Goal: Navigation & Orientation: Go to known website

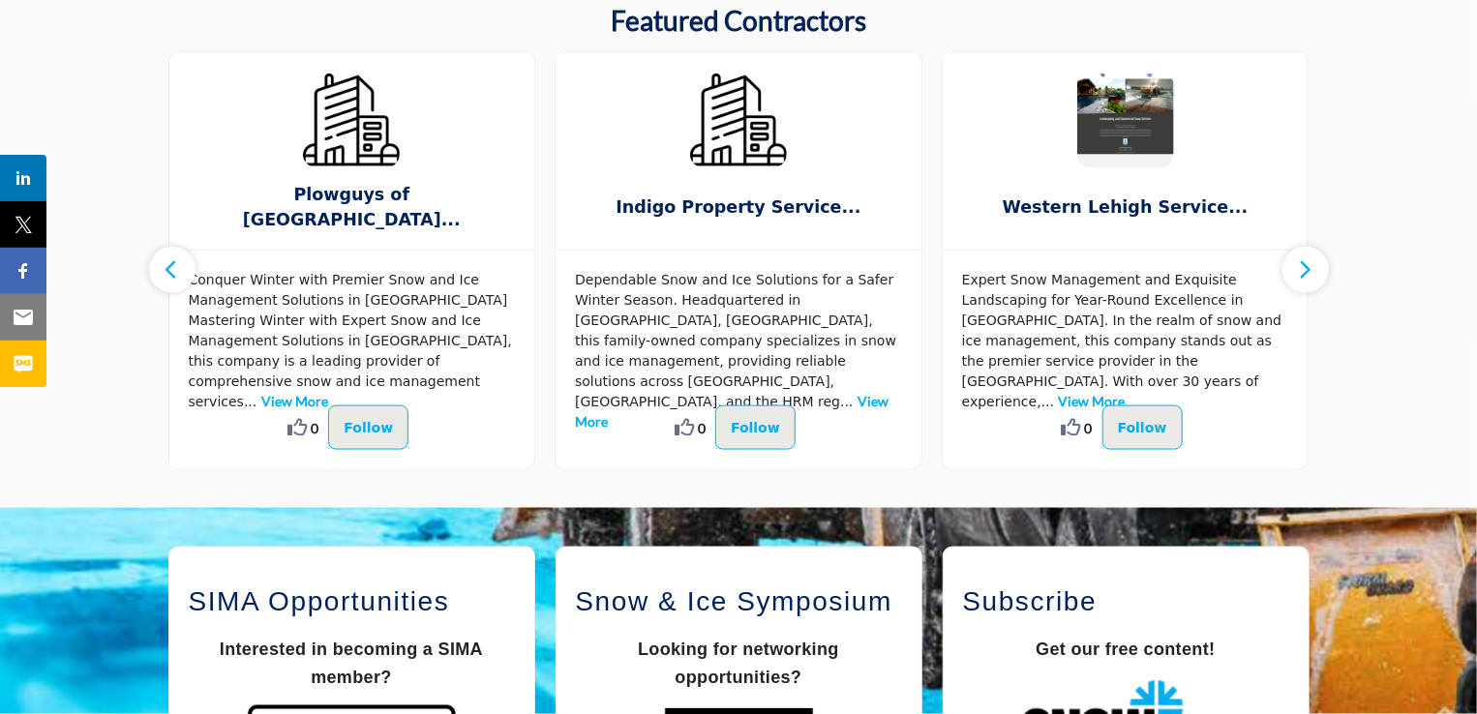
scroll to position [1133, 0]
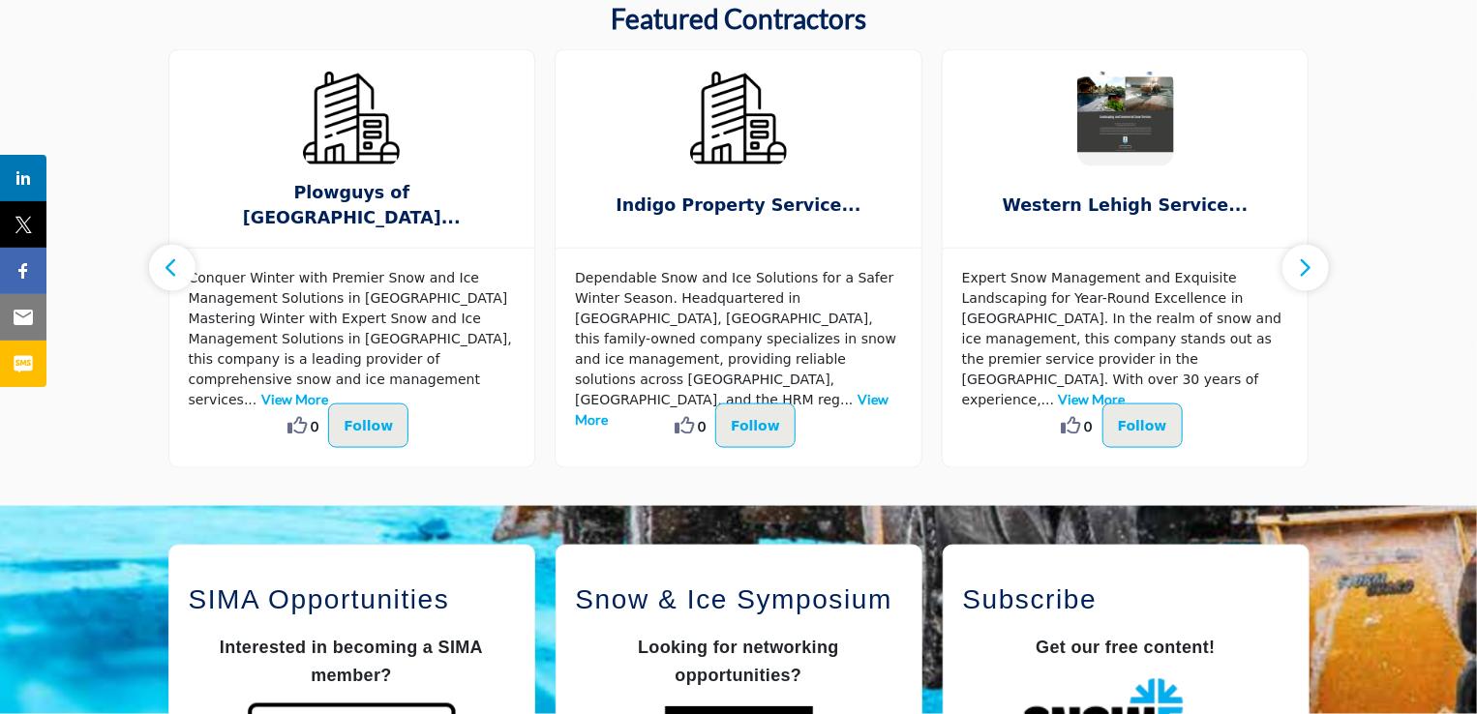
click at [1305, 269] on icon "button" at bounding box center [1305, 268] width 15 height 24
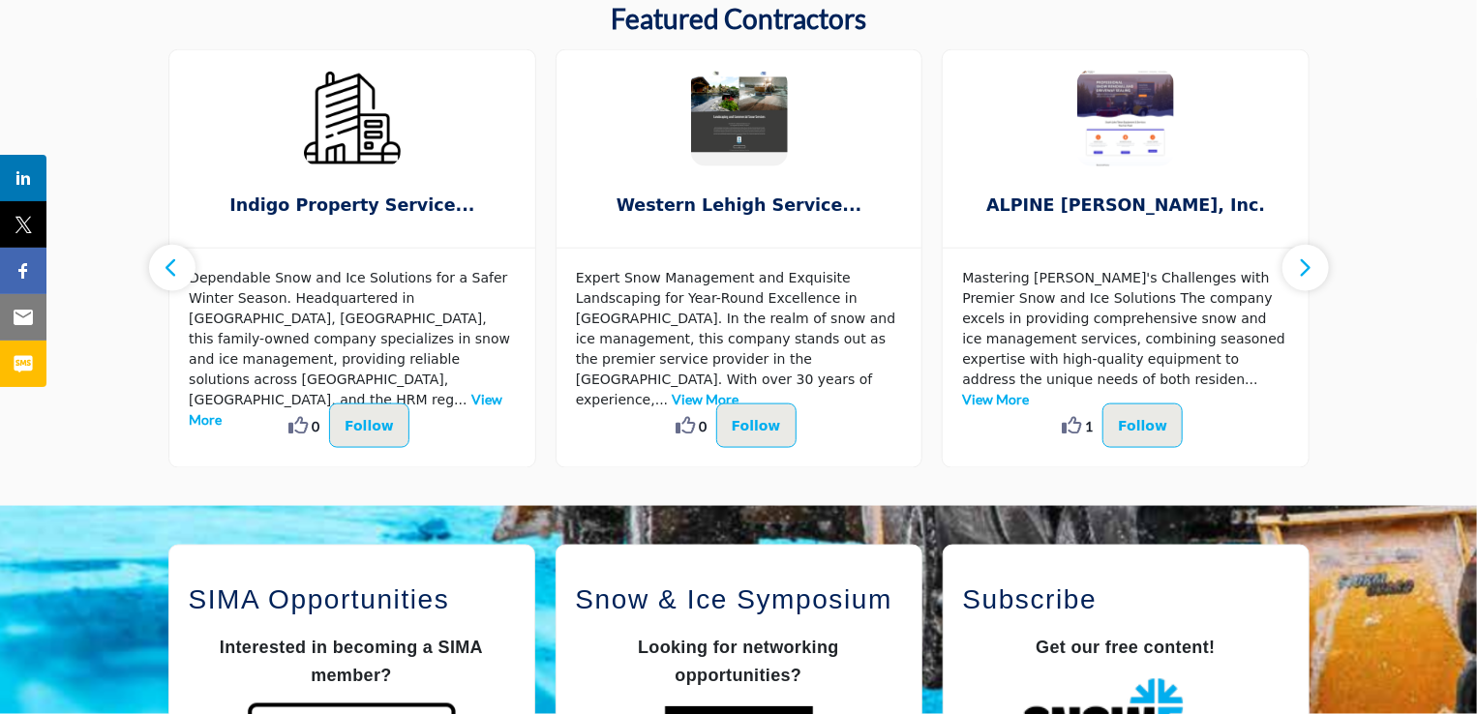
click at [1305, 264] on icon "button" at bounding box center [1305, 268] width 15 height 24
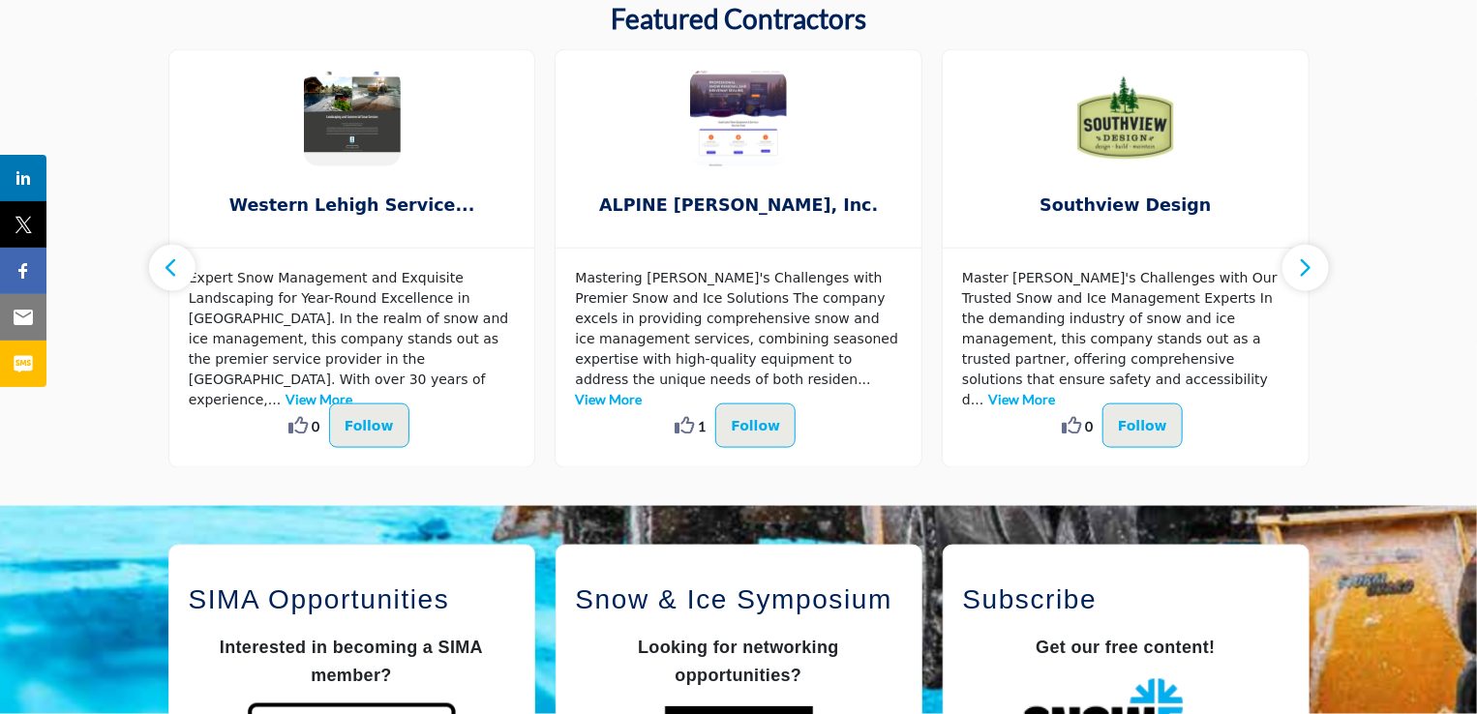
click at [1305, 264] on icon "button" at bounding box center [1305, 268] width 15 height 24
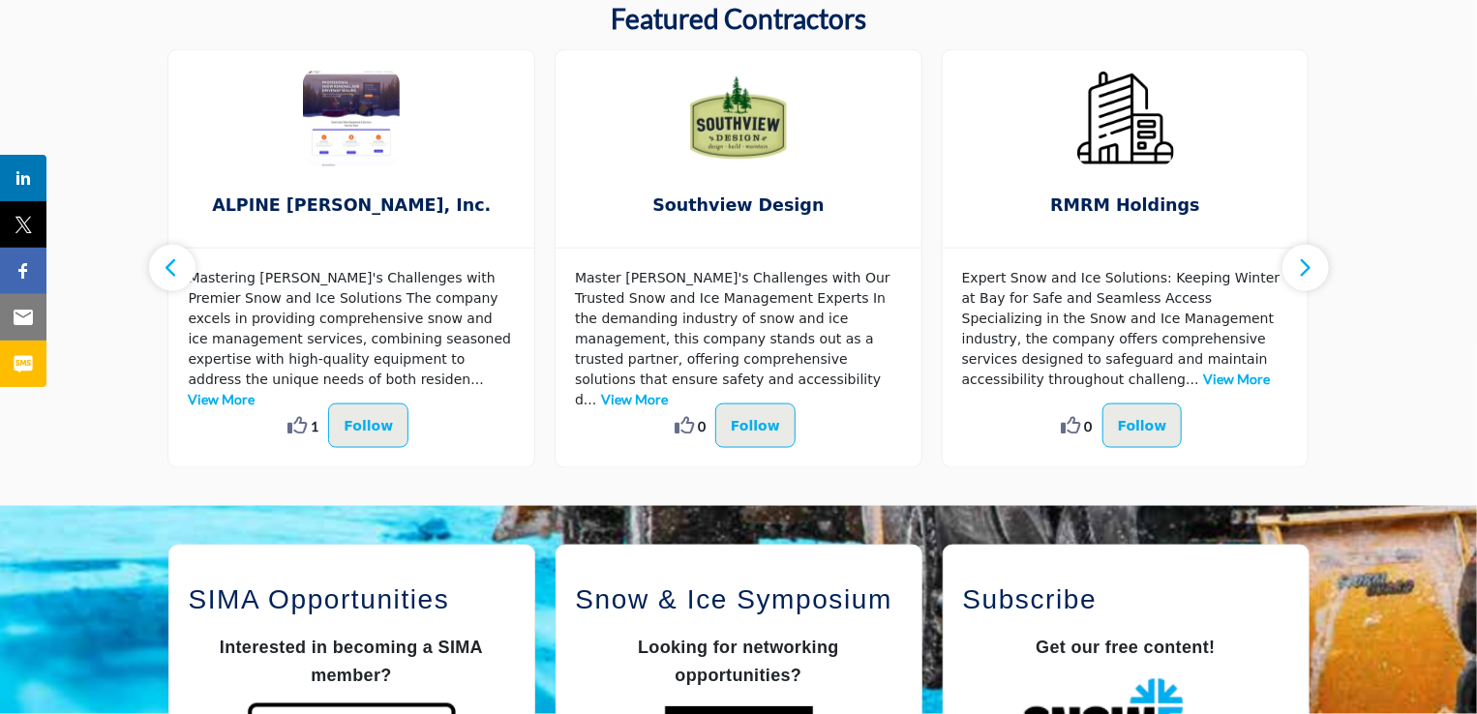
click at [1305, 264] on icon "button" at bounding box center [1305, 268] width 15 height 24
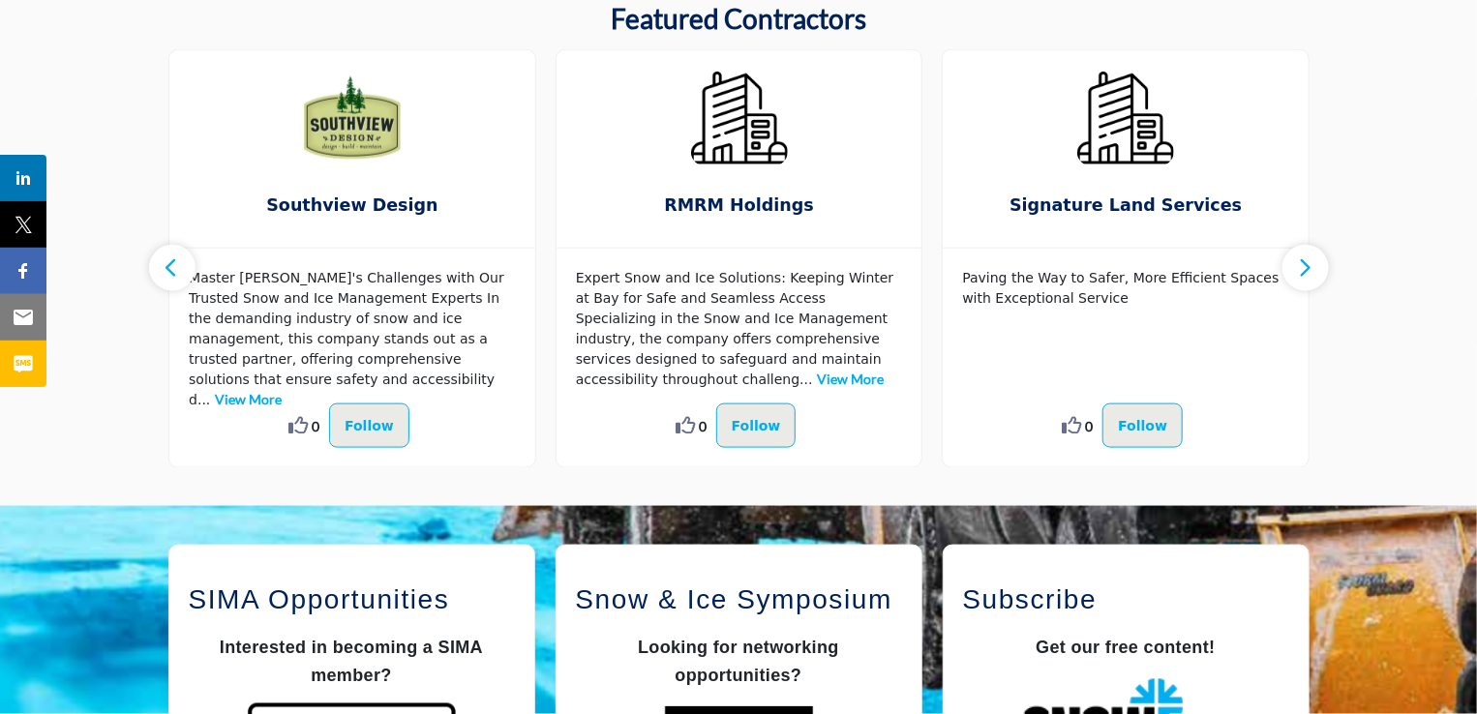
click at [1305, 264] on icon "button" at bounding box center [1305, 268] width 15 height 24
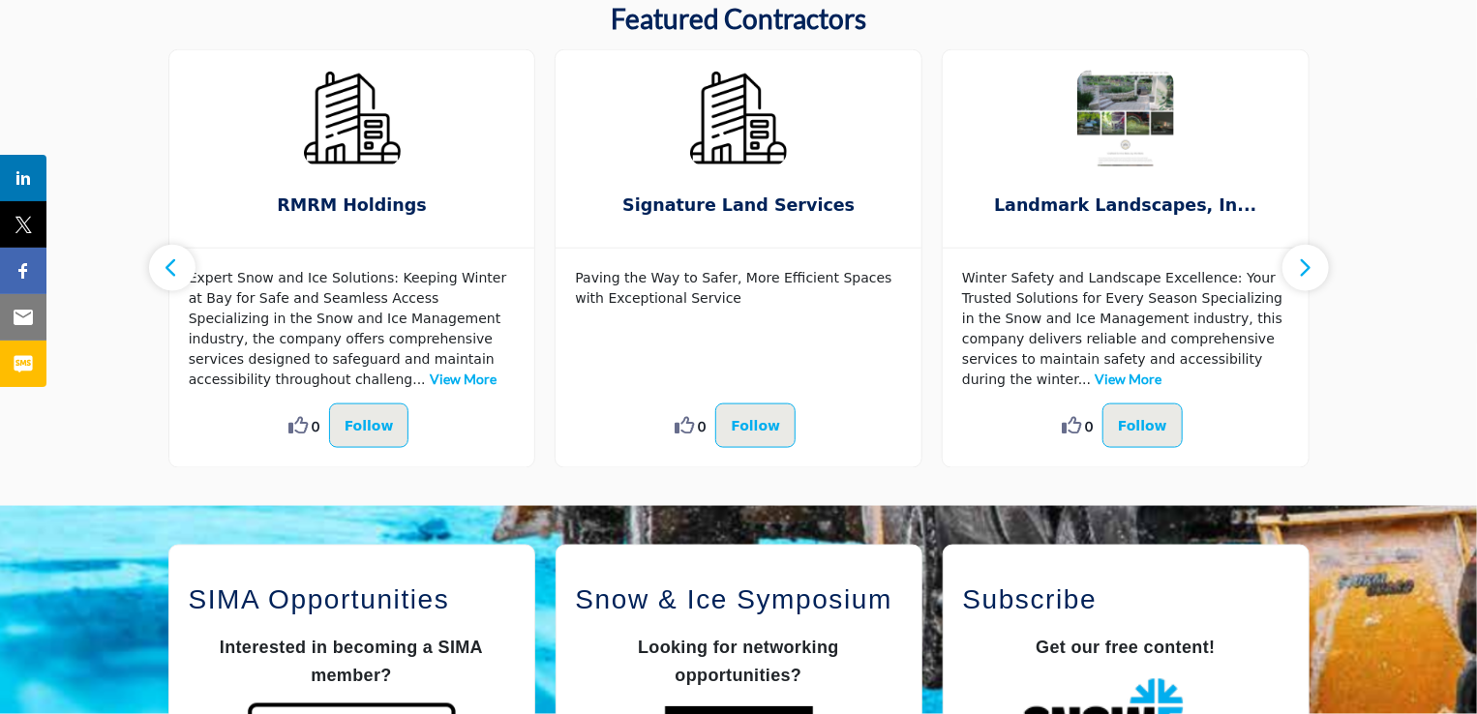
click at [1305, 264] on icon "button" at bounding box center [1305, 268] width 15 height 24
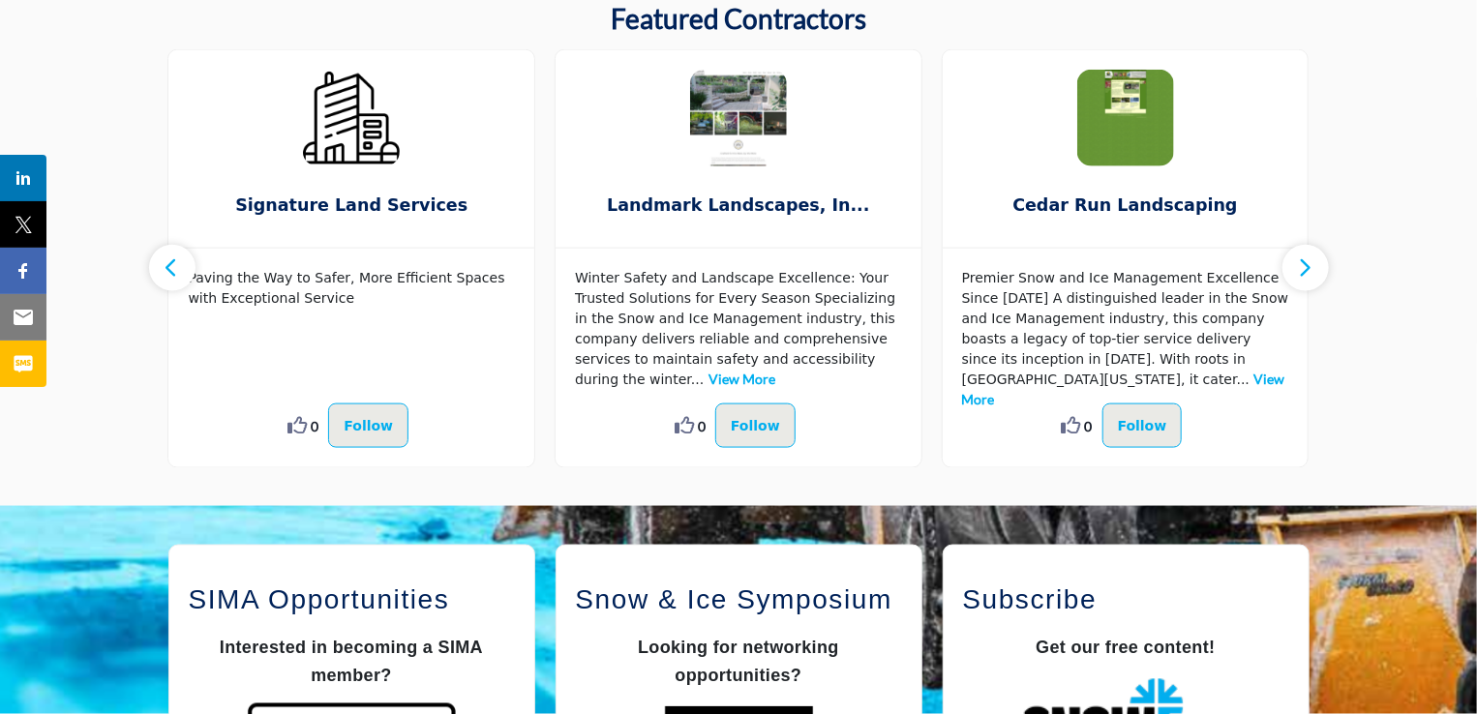
click at [1305, 264] on icon "button" at bounding box center [1305, 268] width 15 height 24
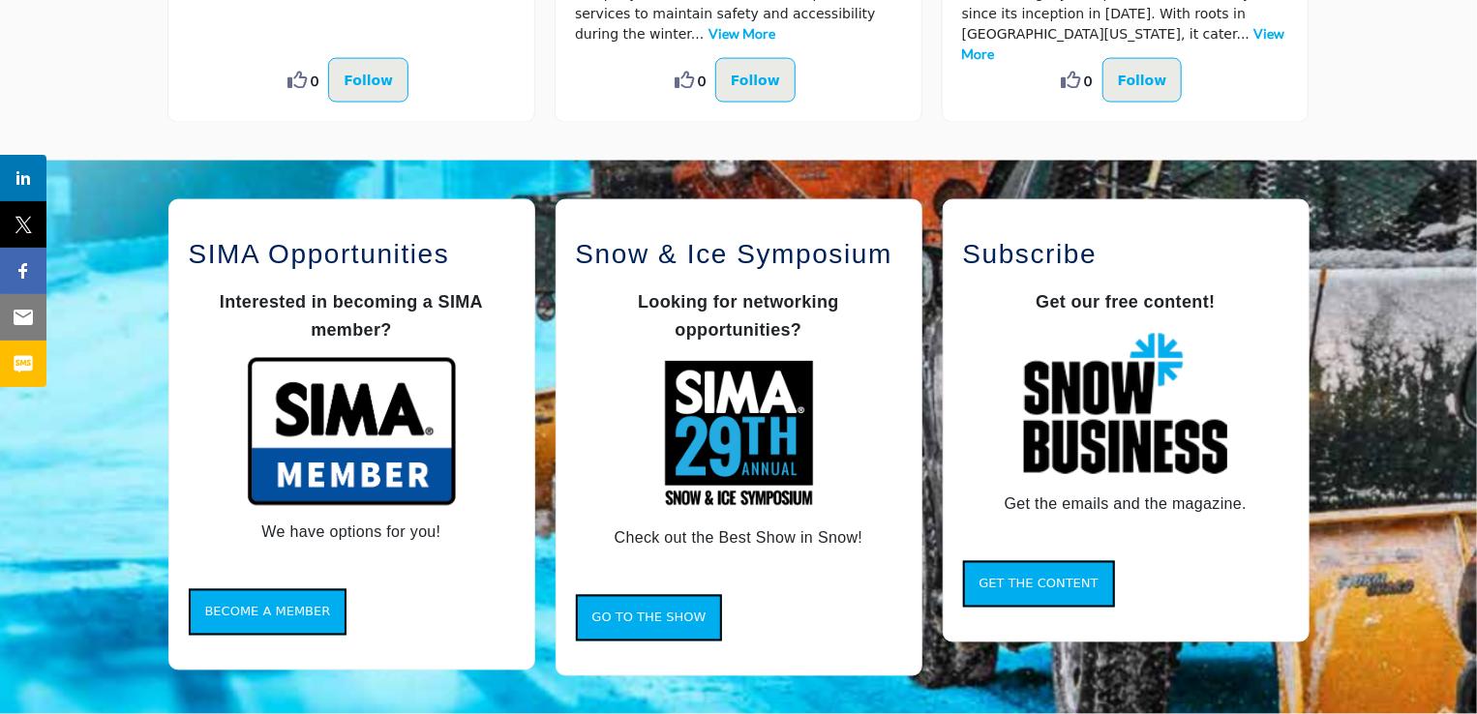
scroll to position [1526, 0]
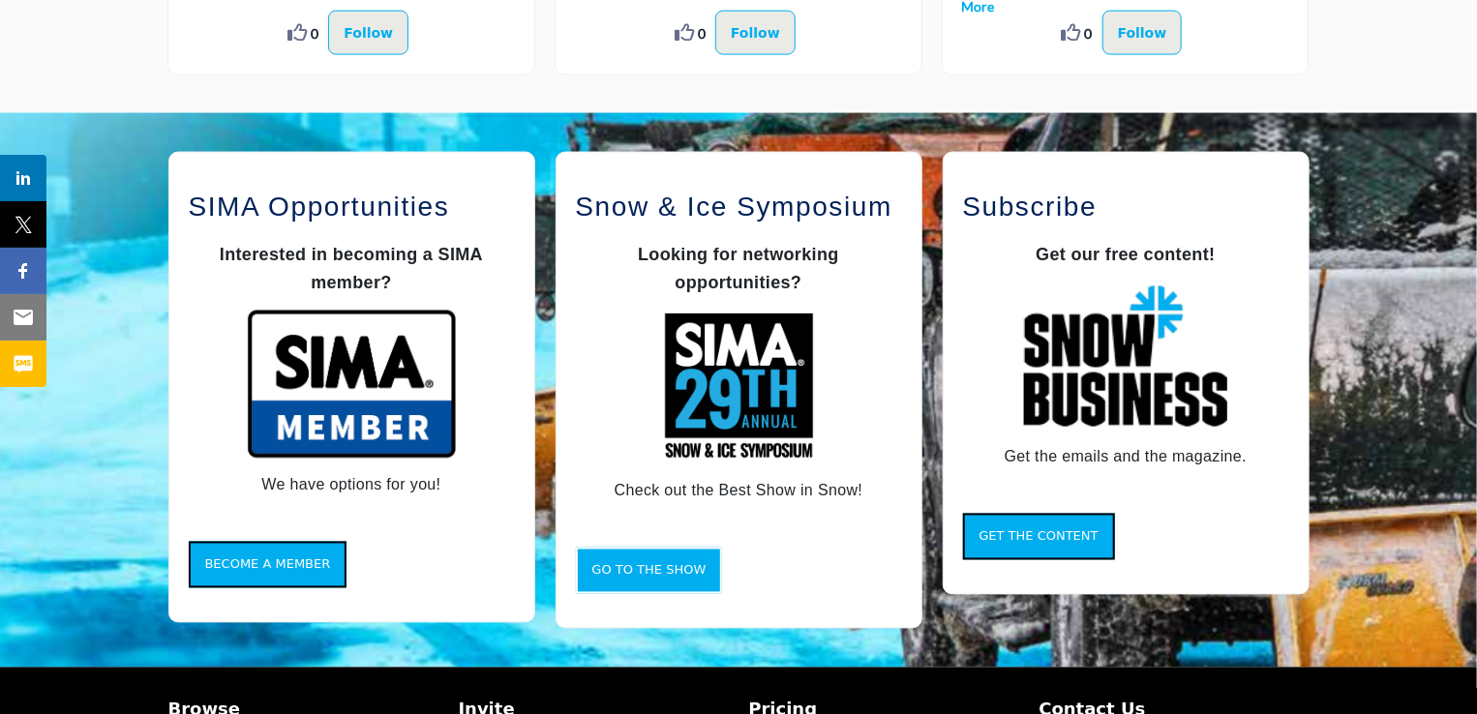
click at [655, 566] on span "Go to the Show" at bounding box center [649, 570] width 114 height 15
